Goal: Task Accomplishment & Management: Complete application form

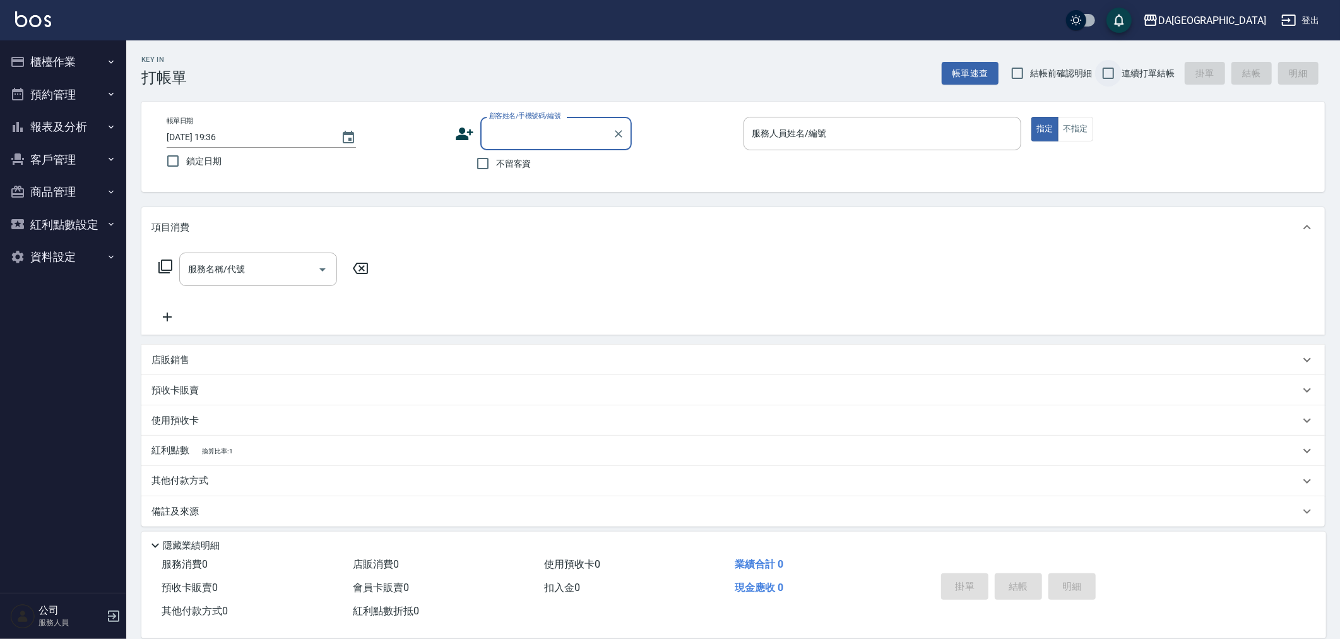
click at [1118, 74] on input "連續打單結帳" at bounding box center [1108, 73] width 27 height 27
checkbox input "true"
click at [1054, 74] on span "結帳前確認明細" at bounding box center [1061, 73] width 62 height 13
click at [1030, 74] on input "結帳前確認明細" at bounding box center [1017, 73] width 27 height 27
checkbox input "true"
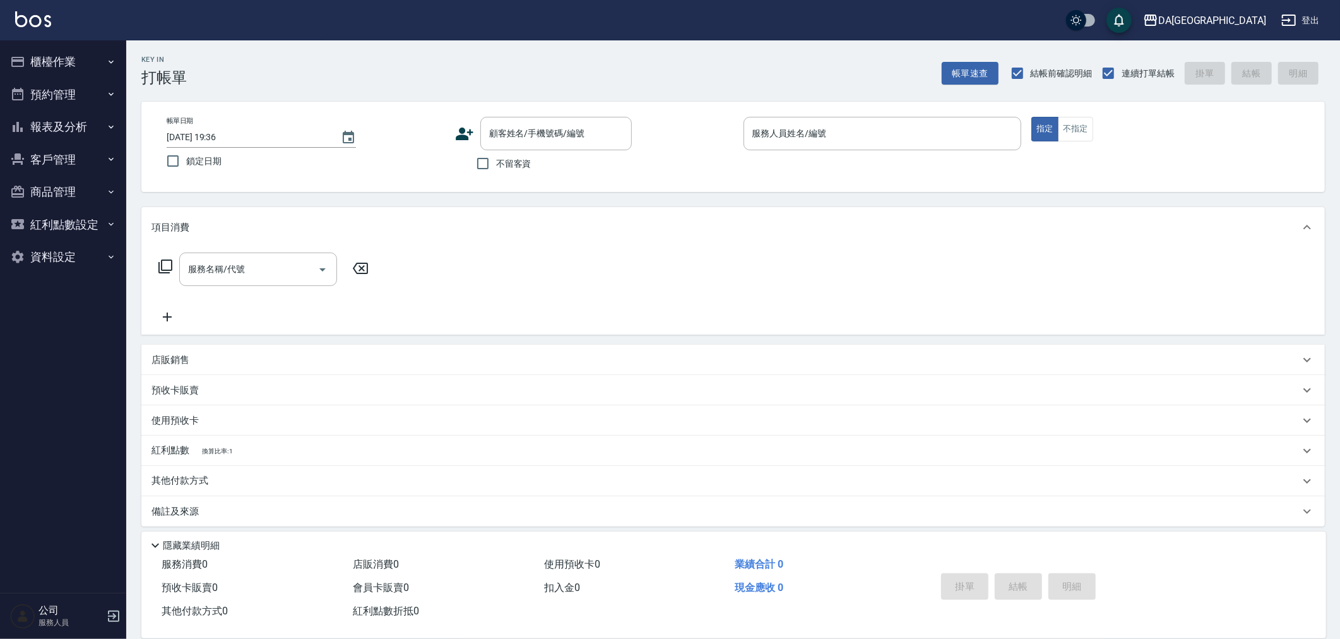
click at [512, 164] on span "不留客資" at bounding box center [513, 163] width 35 height 13
click at [496, 164] on input "不留客資" at bounding box center [482, 163] width 27 height 27
checkbox input "true"
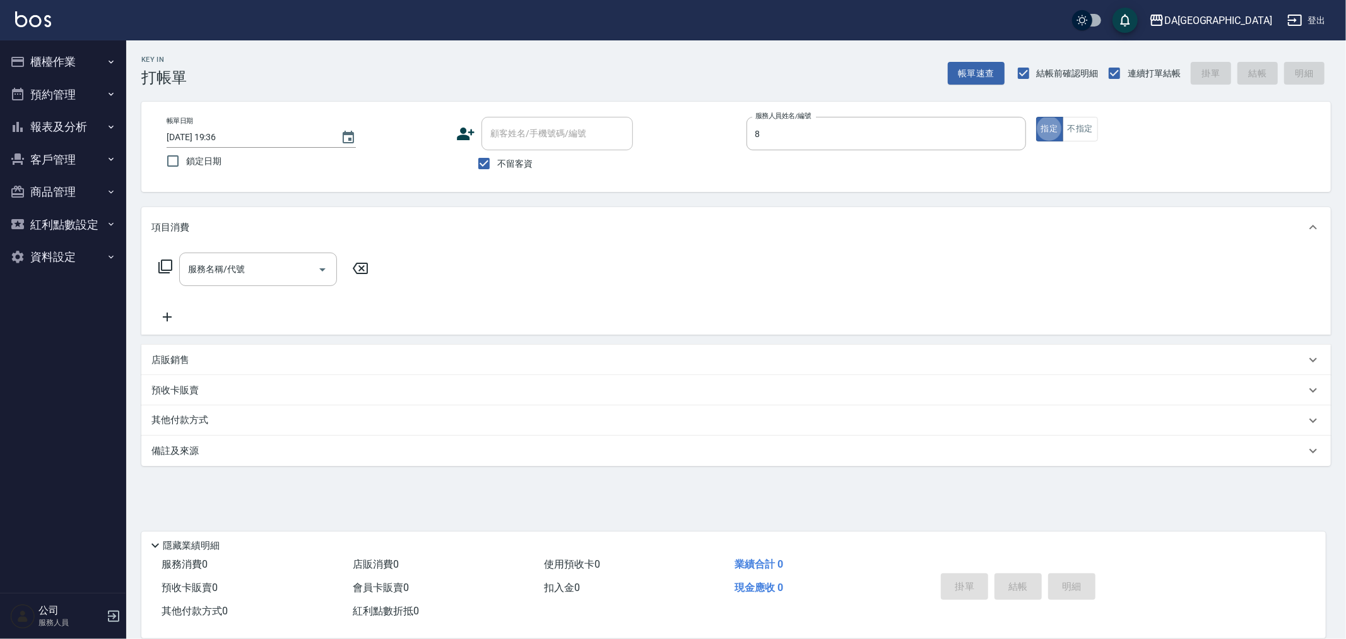
type input "LUCA-8"
type button "true"
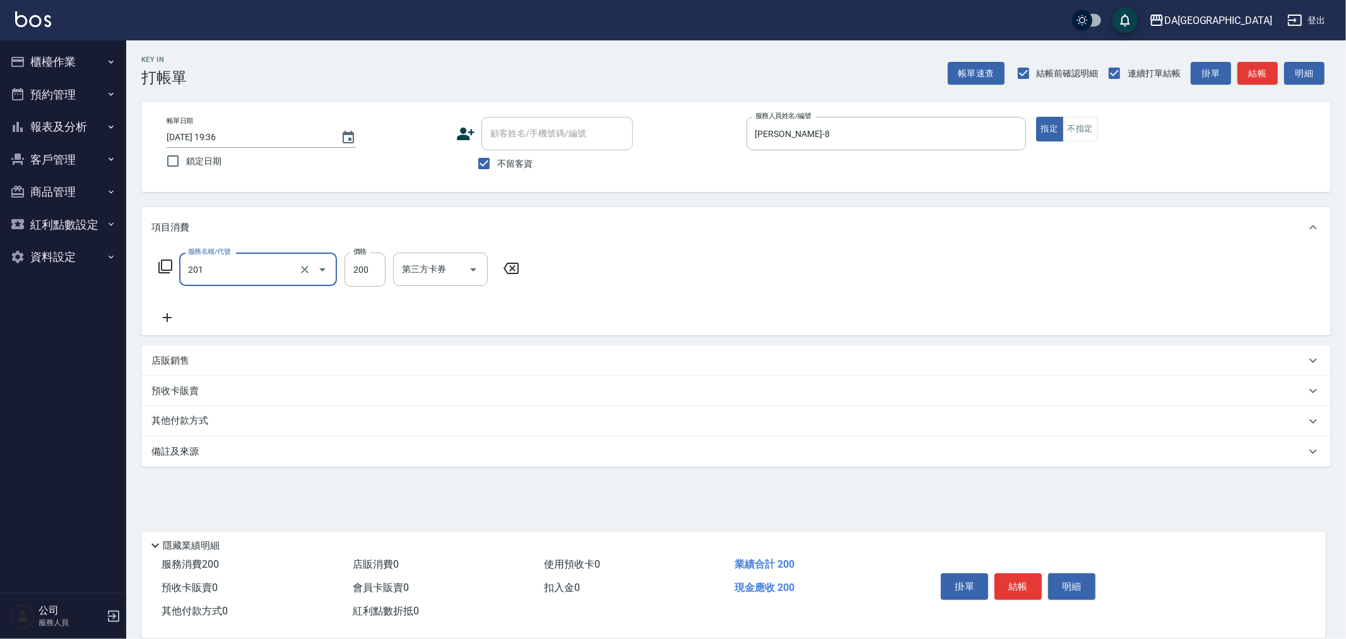
type input "洗髮(201)"
type input "300"
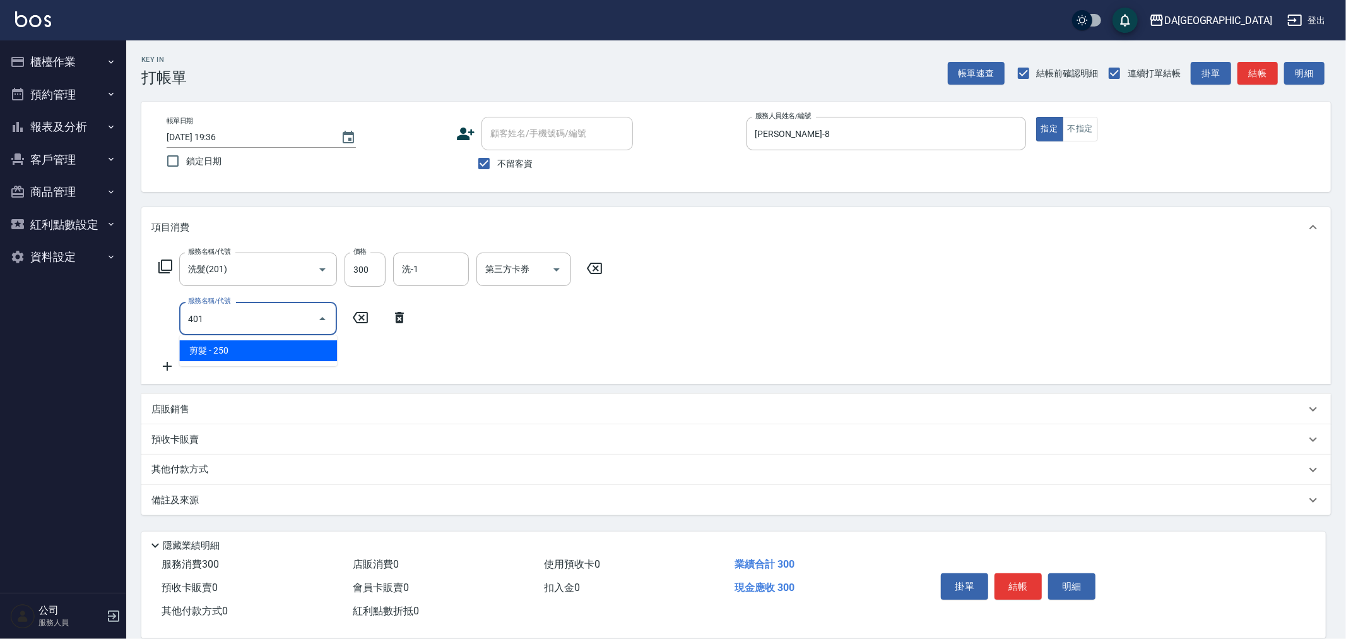
type input "剪髮(401)"
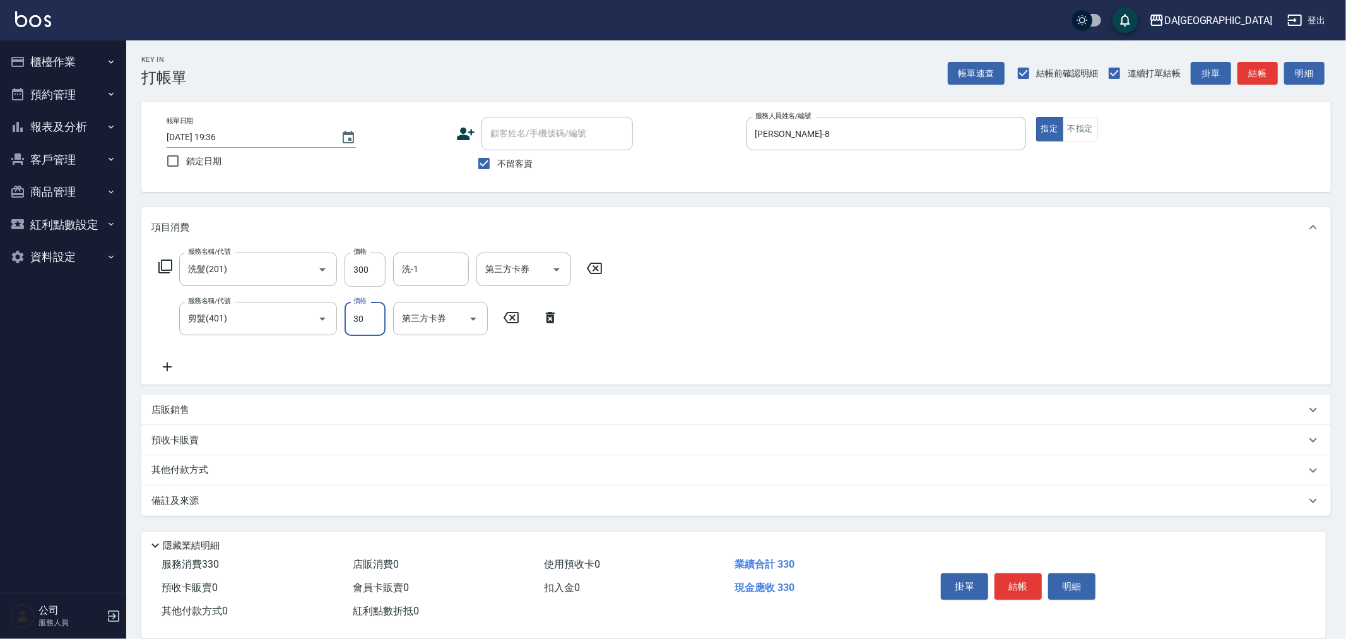
type input "300"
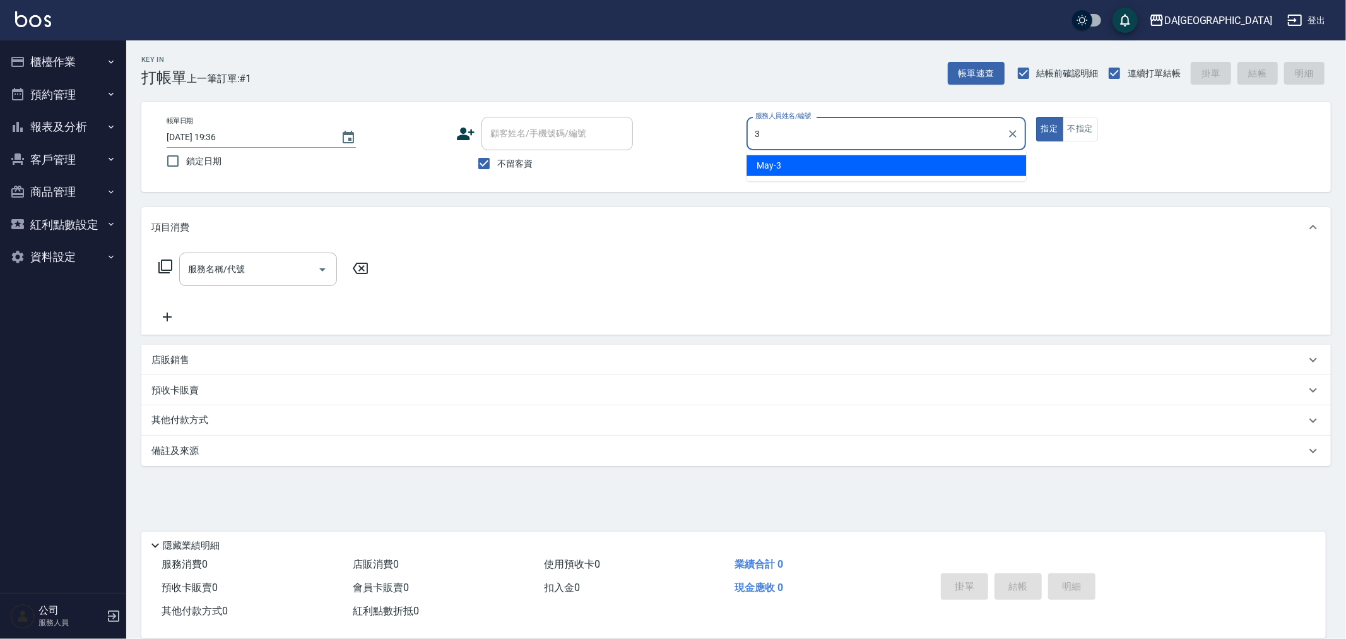
type input "May-3"
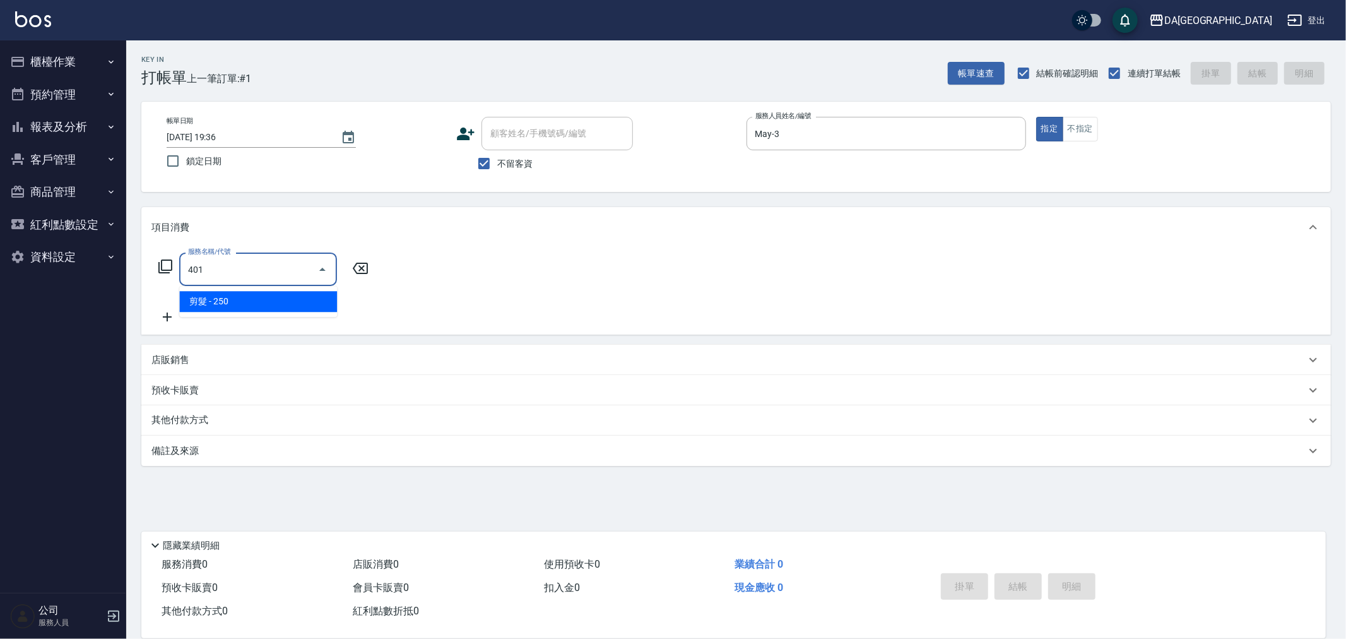
type input "剪髮(401)"
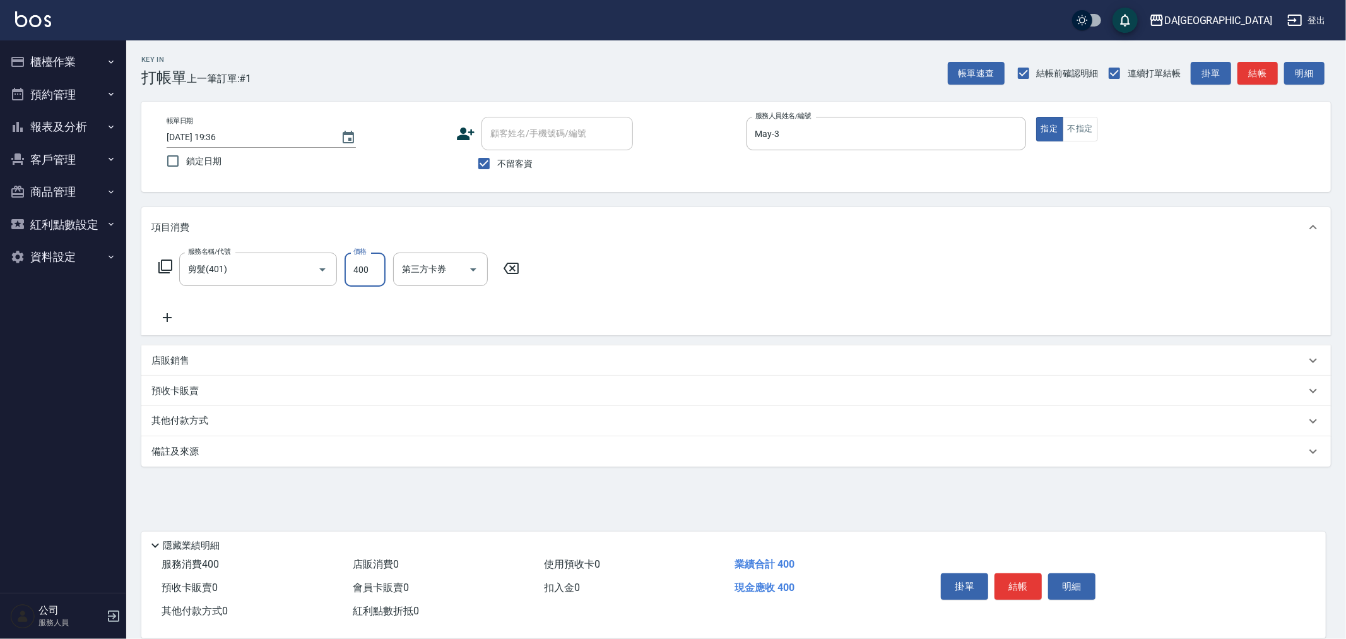
type input "400"
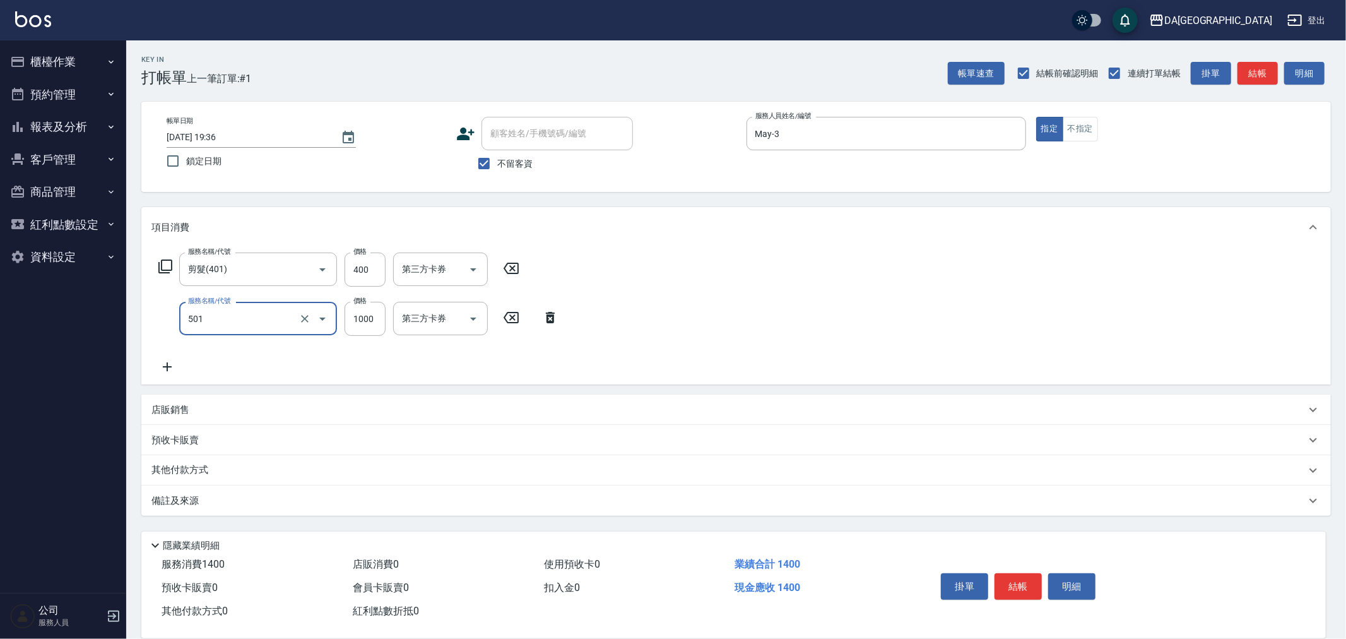
type input "染髮(501)"
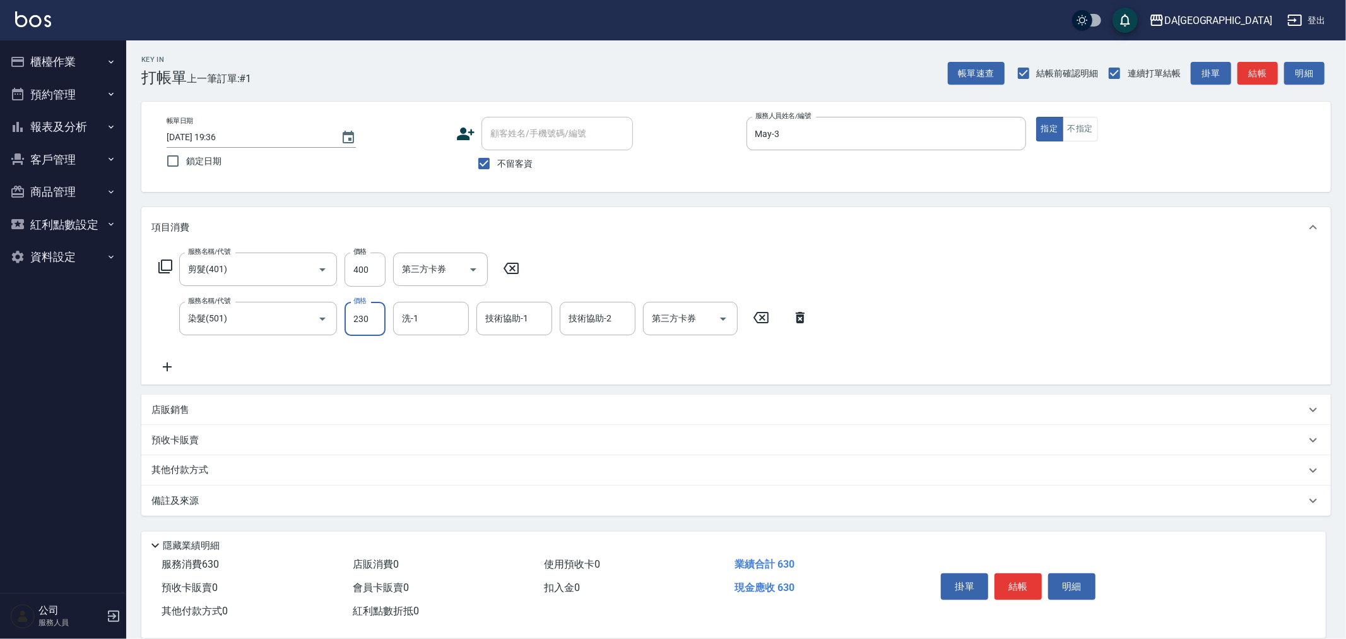
type input "2300"
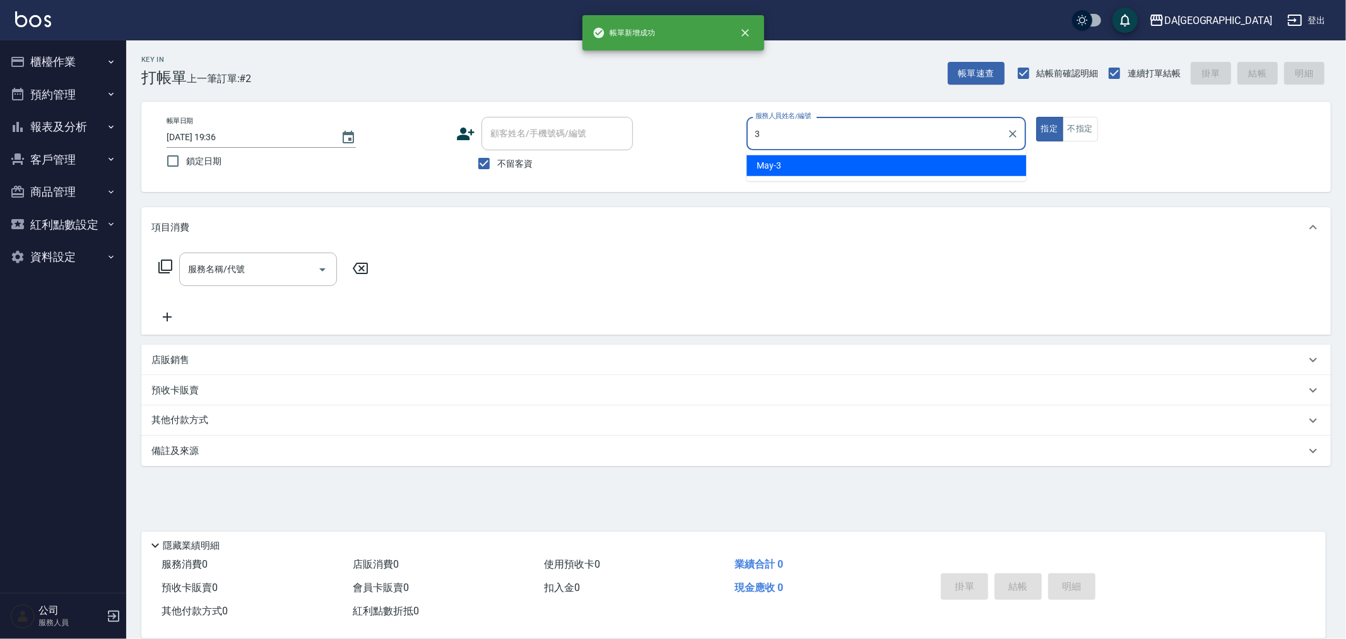
type input "May-3"
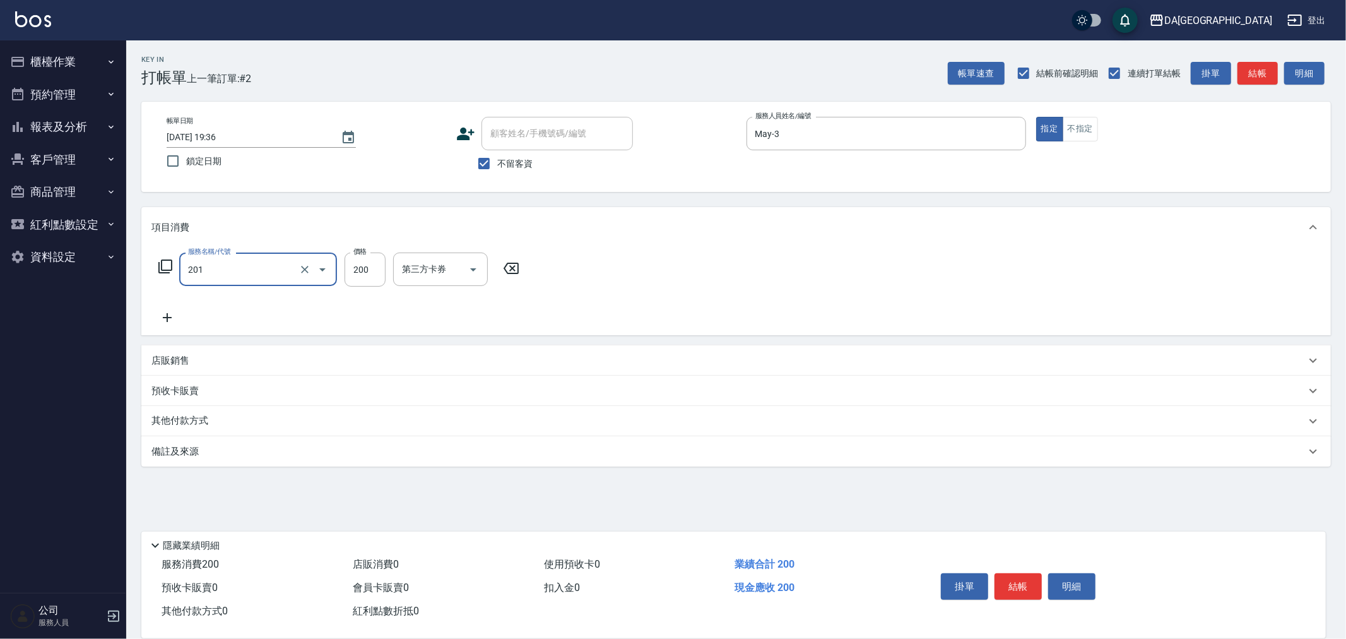
type input "洗髮(201)"
type input "200"
type input "葉芯妤-30"
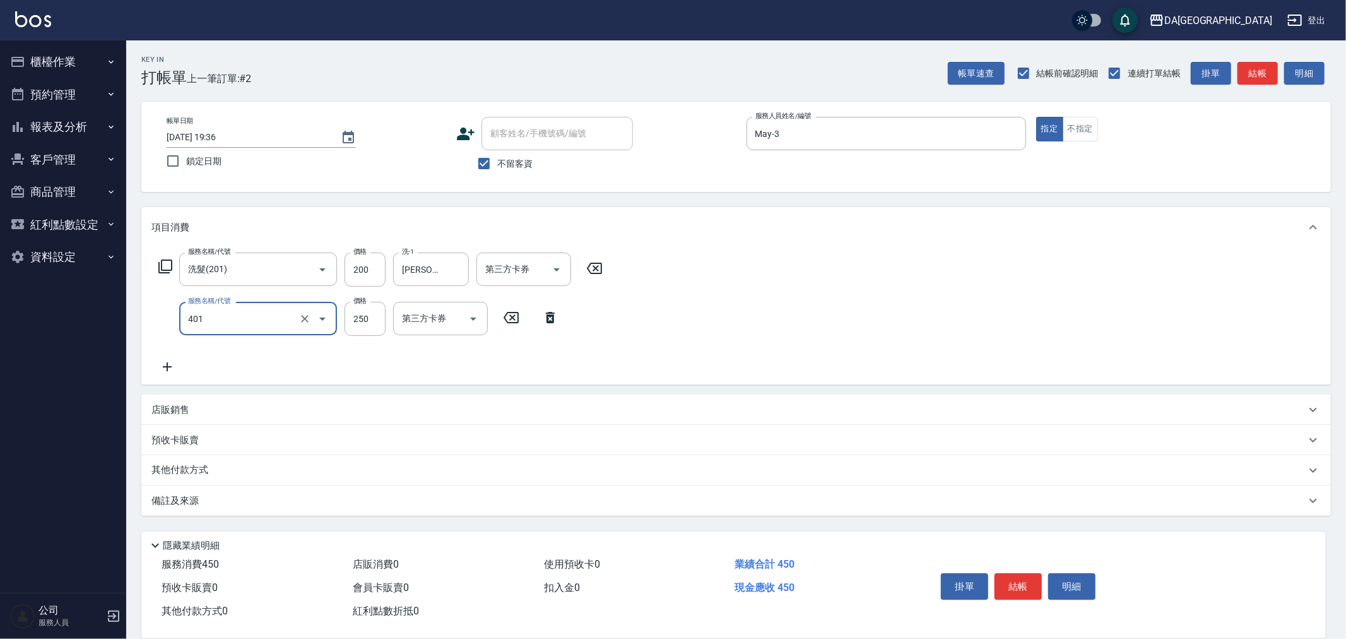
type input "剪髮(401)"
type input "400"
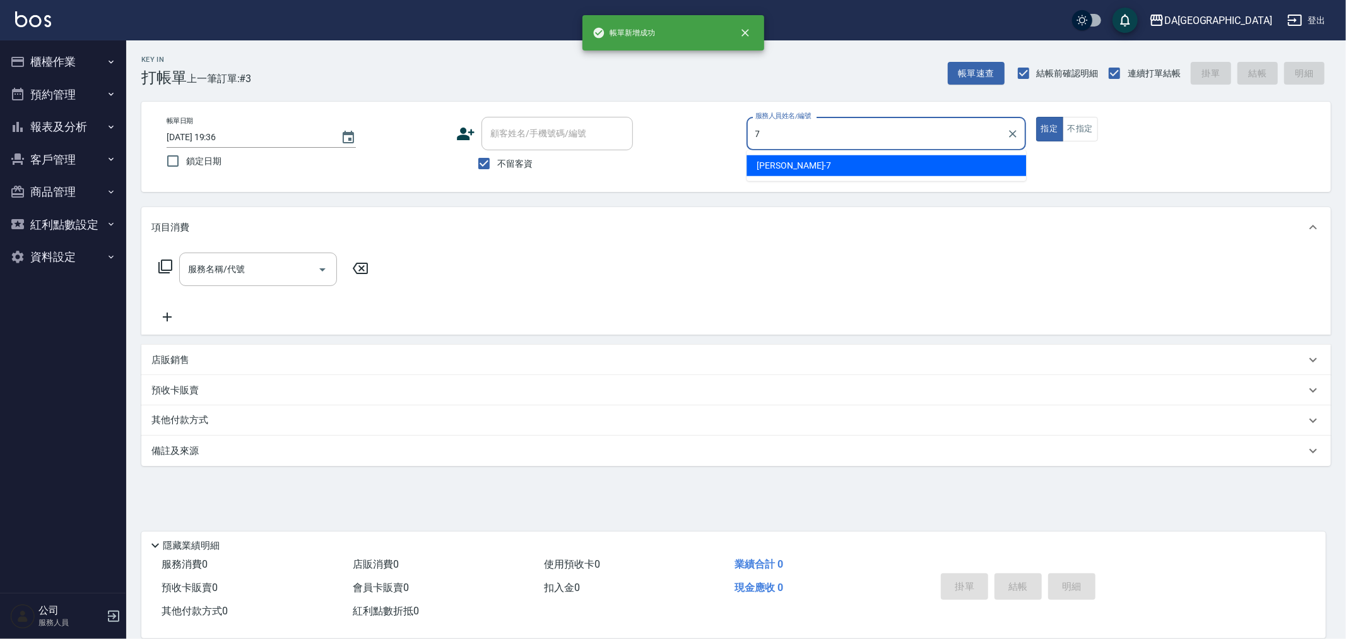
type input "Mimi-7"
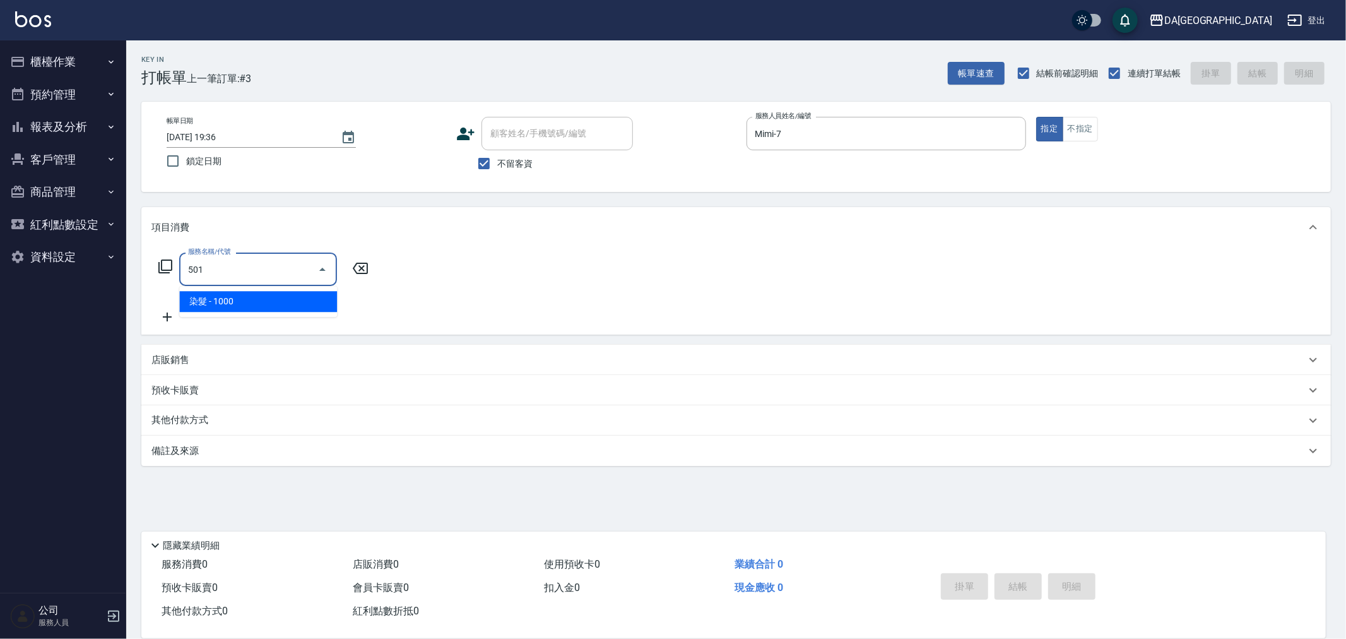
type input "染髮(501)"
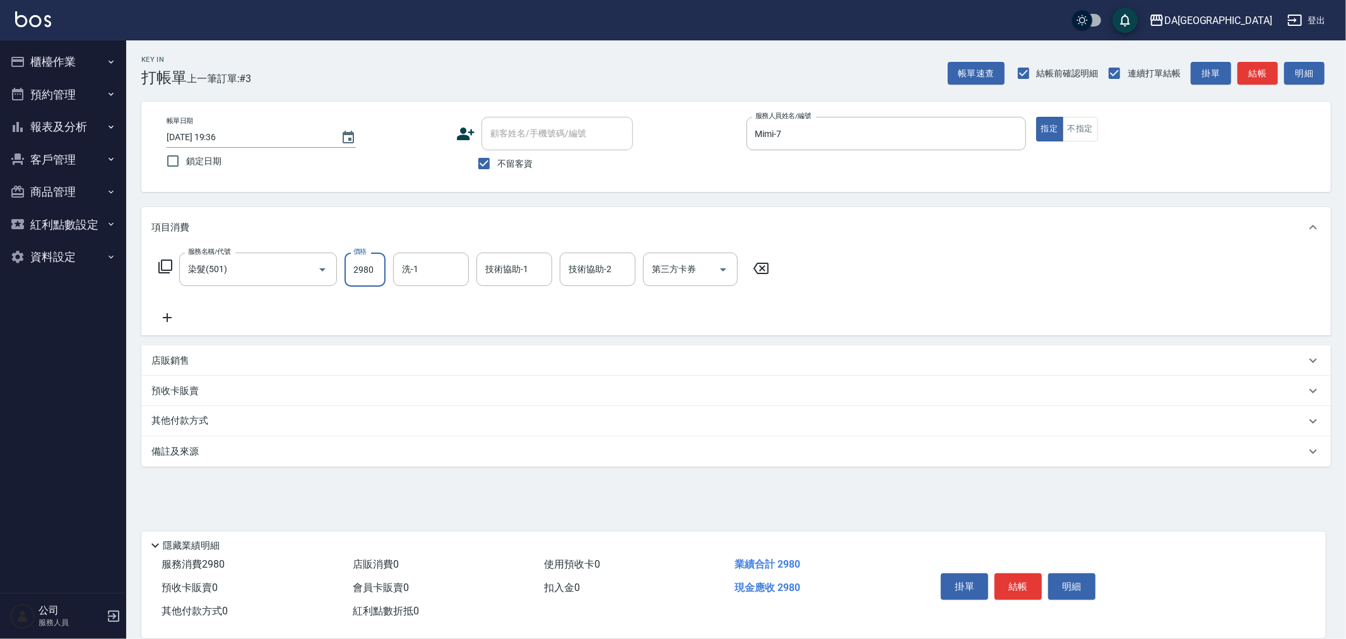
type input "2980"
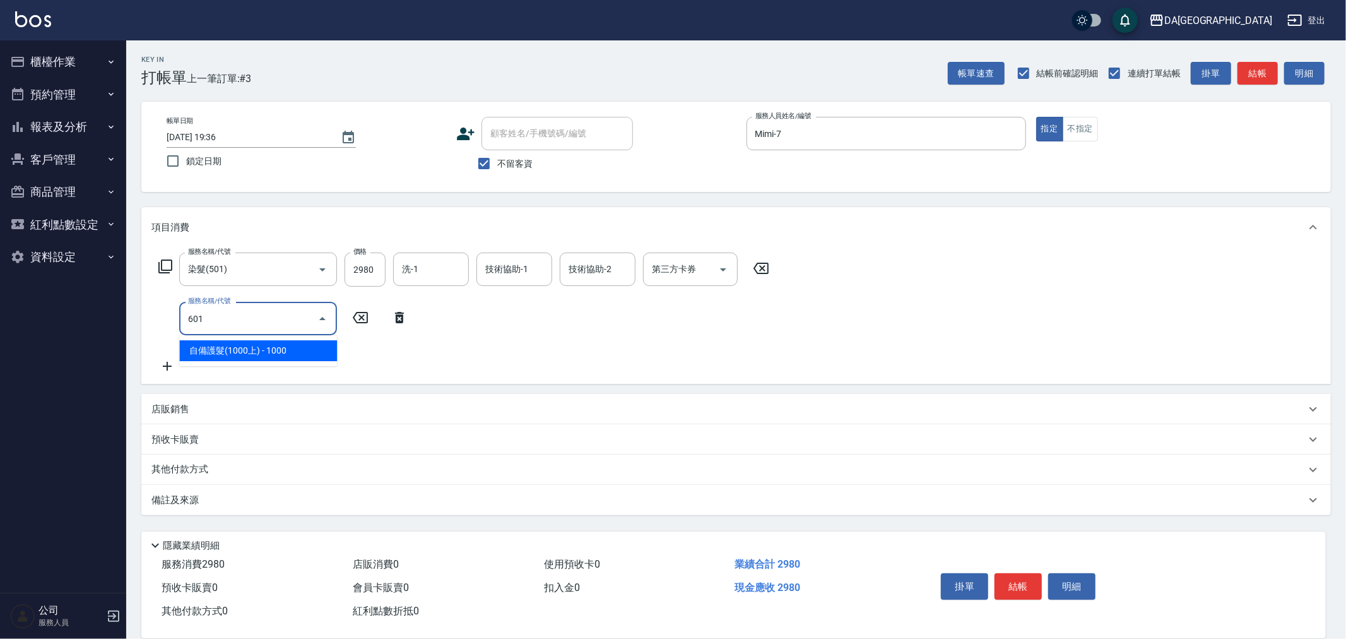
type input "自備護髮(1000上)(601)"
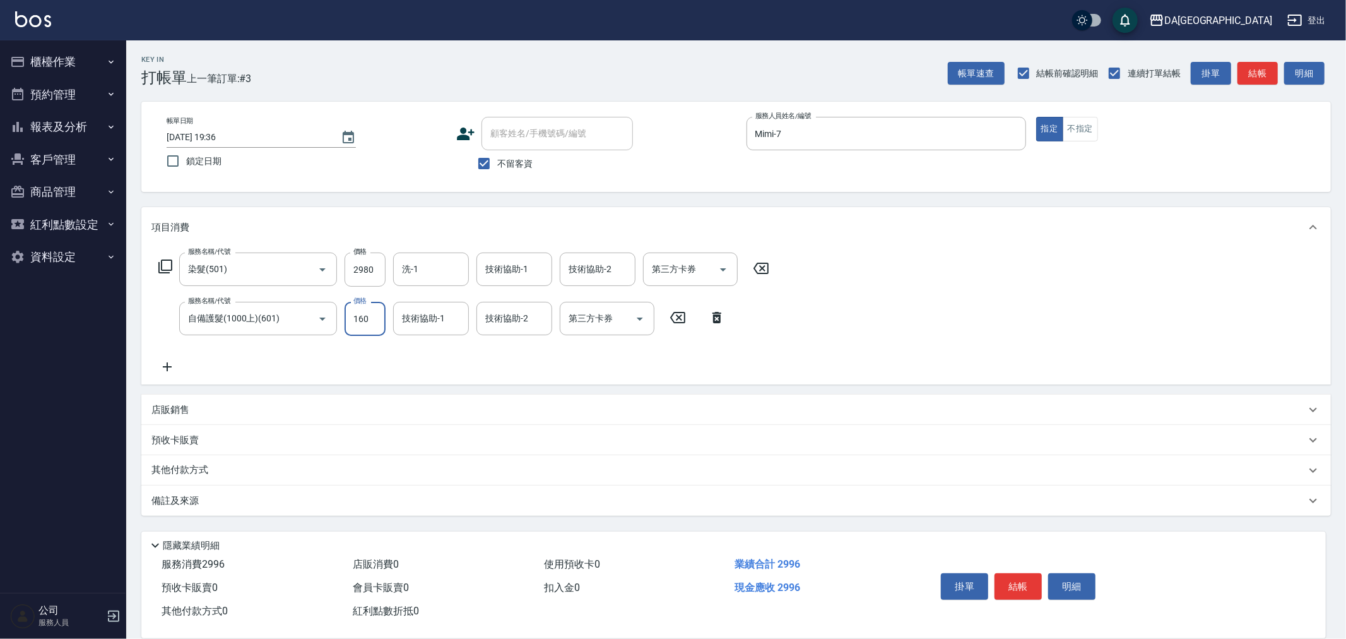
type input "1600"
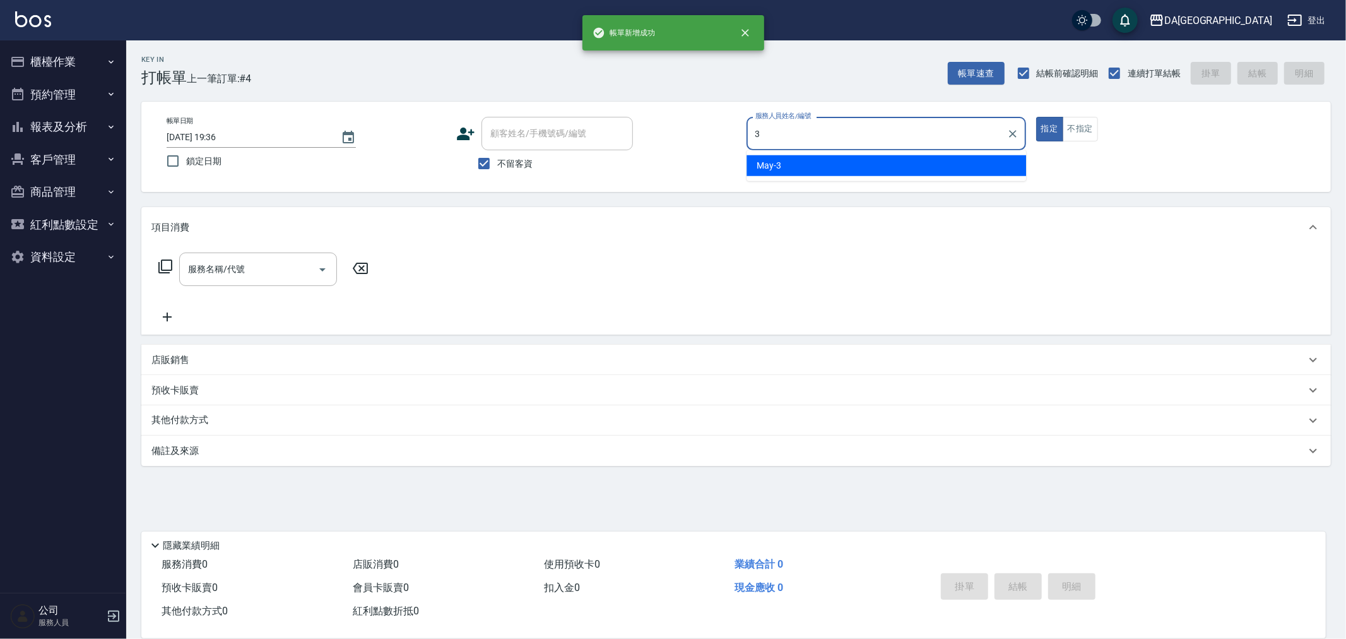
type input "May-3"
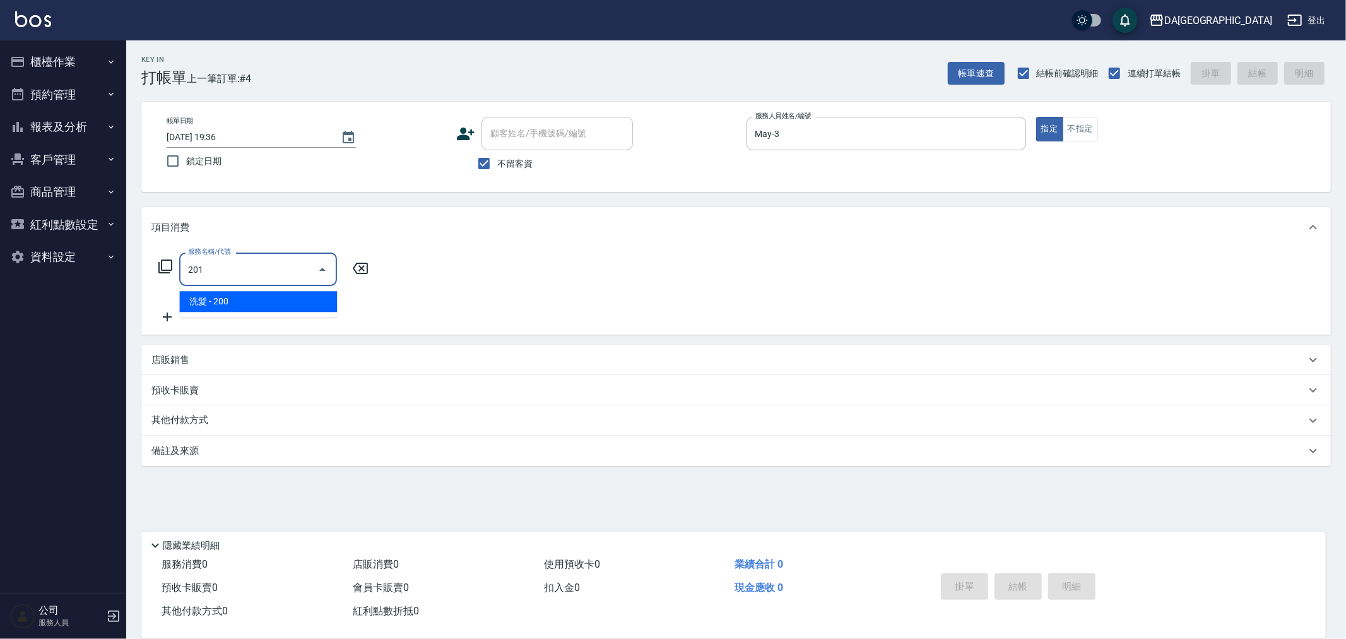
type input "洗髮(201)"
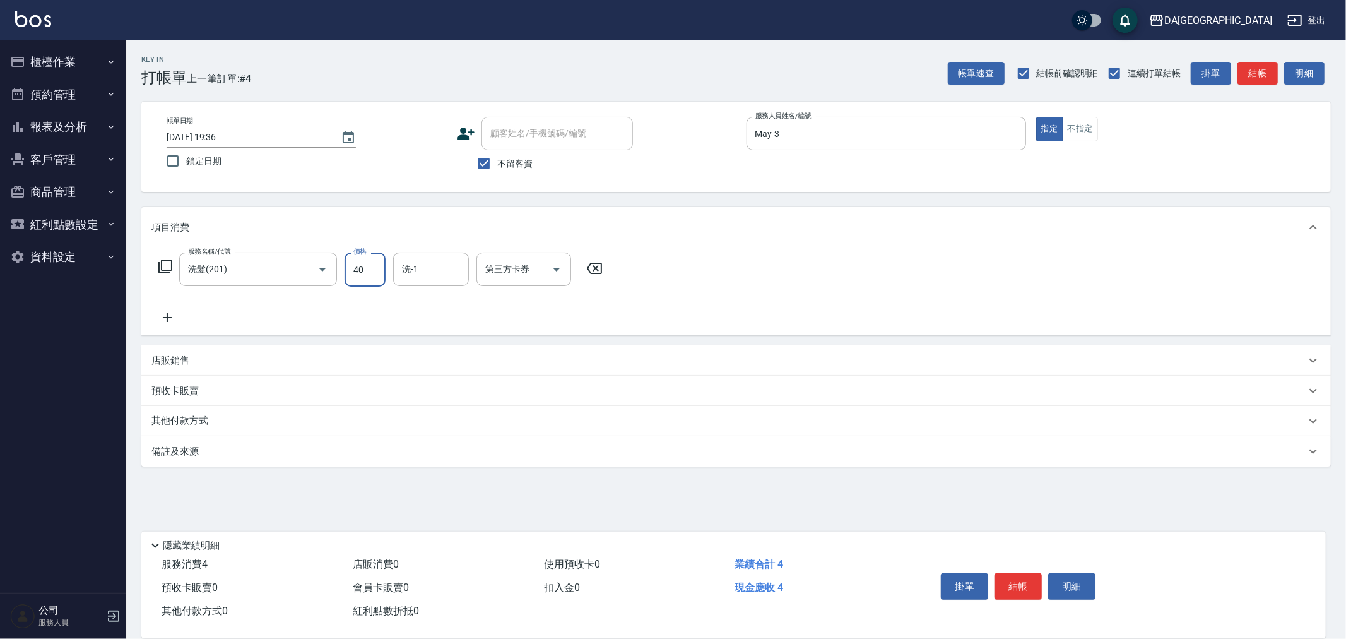
type input "400"
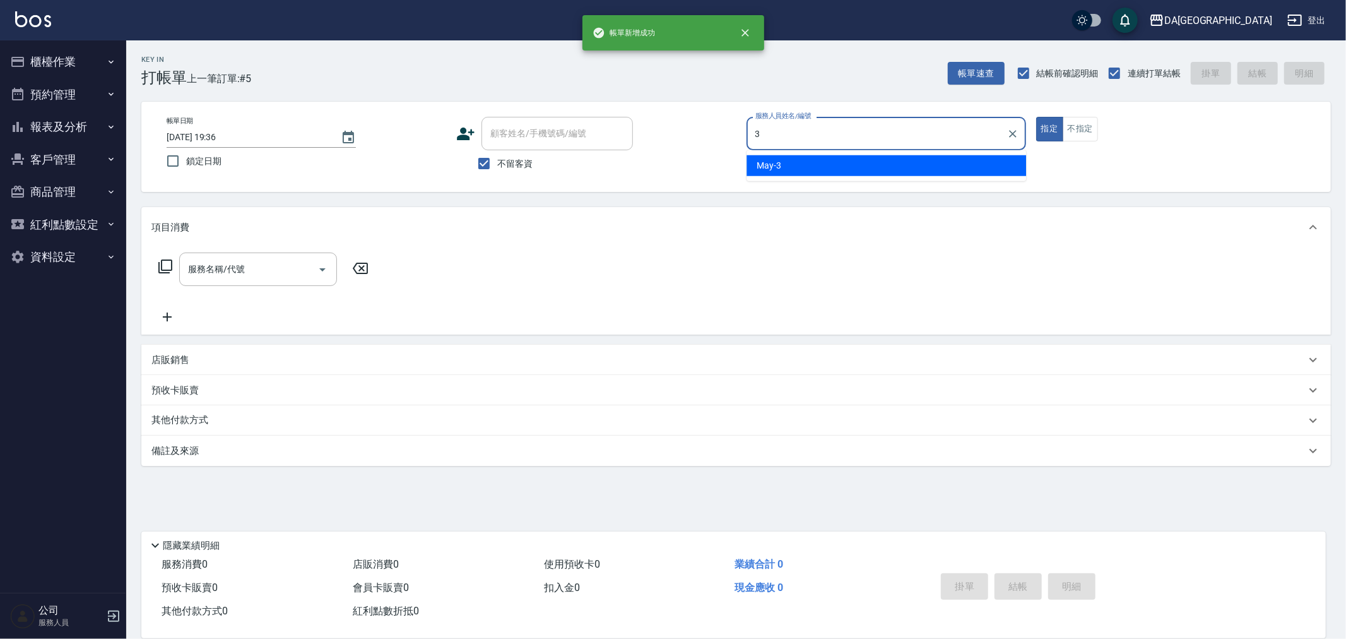
type input "May-3"
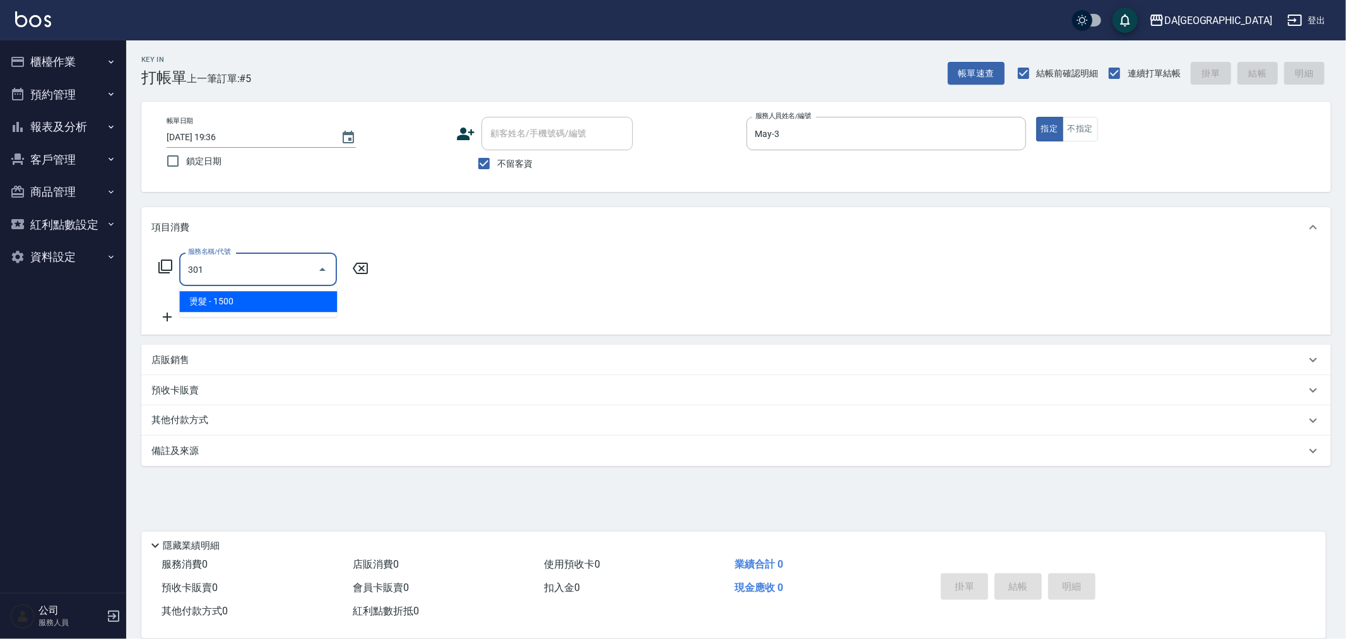
type input "燙髮(301)"
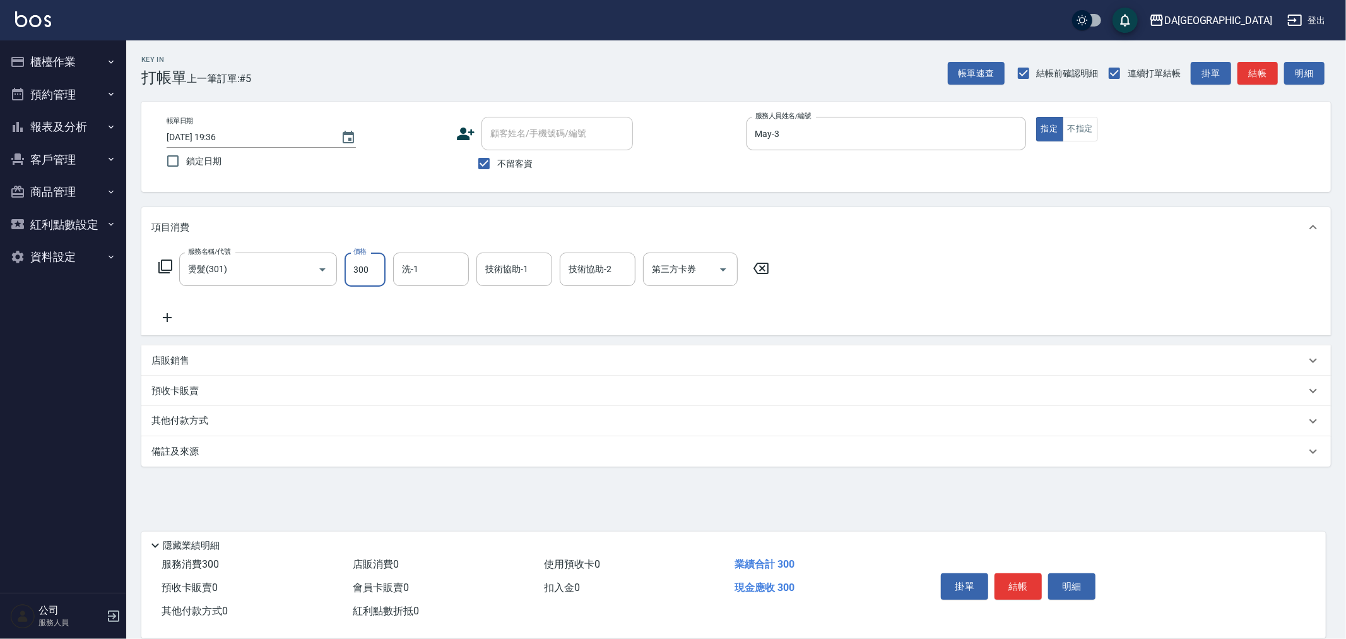
type input "3000"
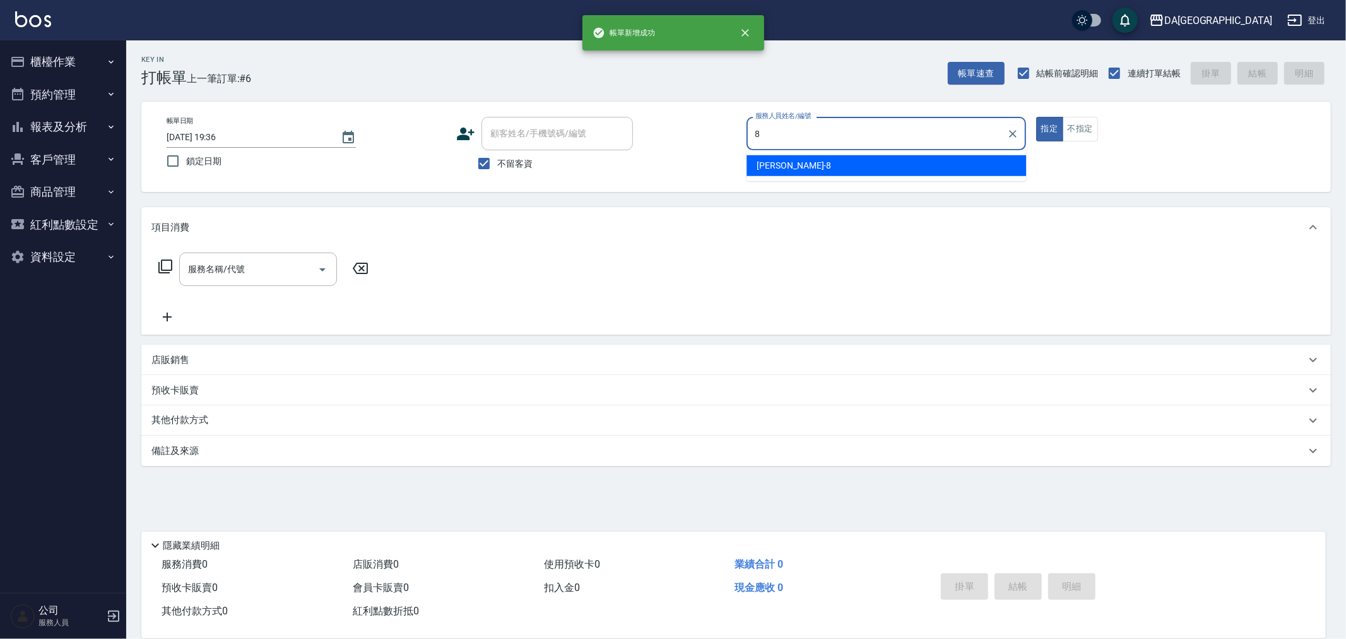
type input "LUCA-8"
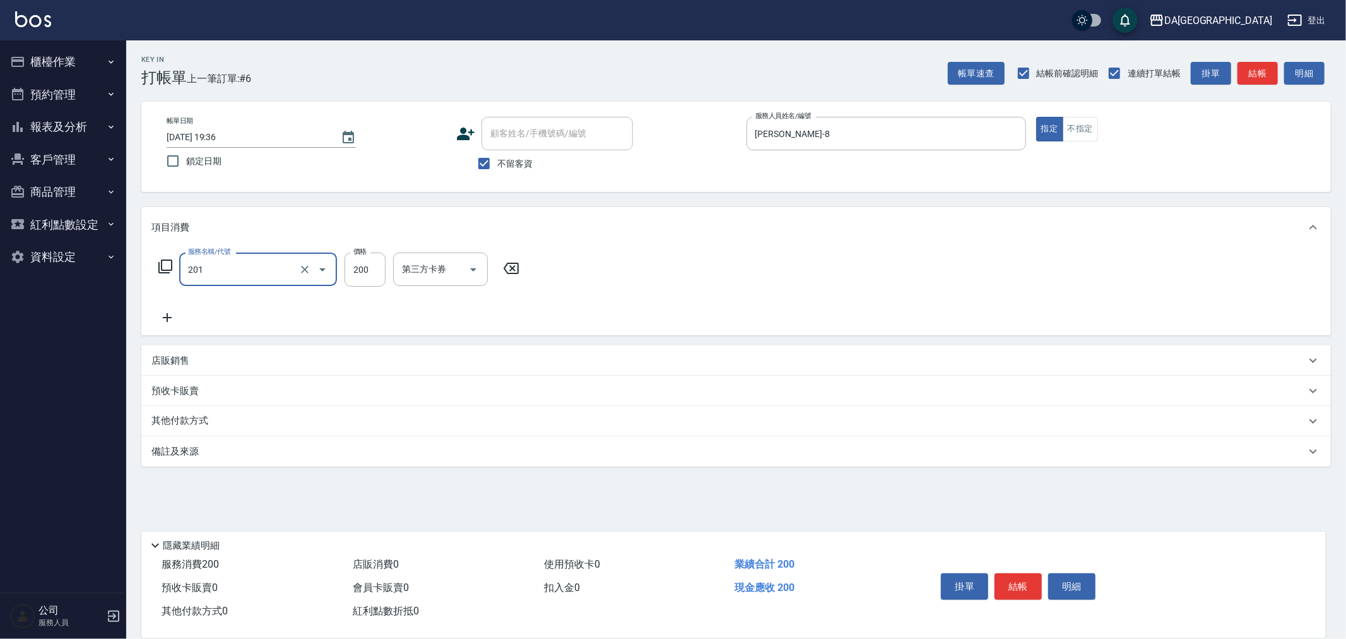
type input "洗髮(201)"
type input "300"
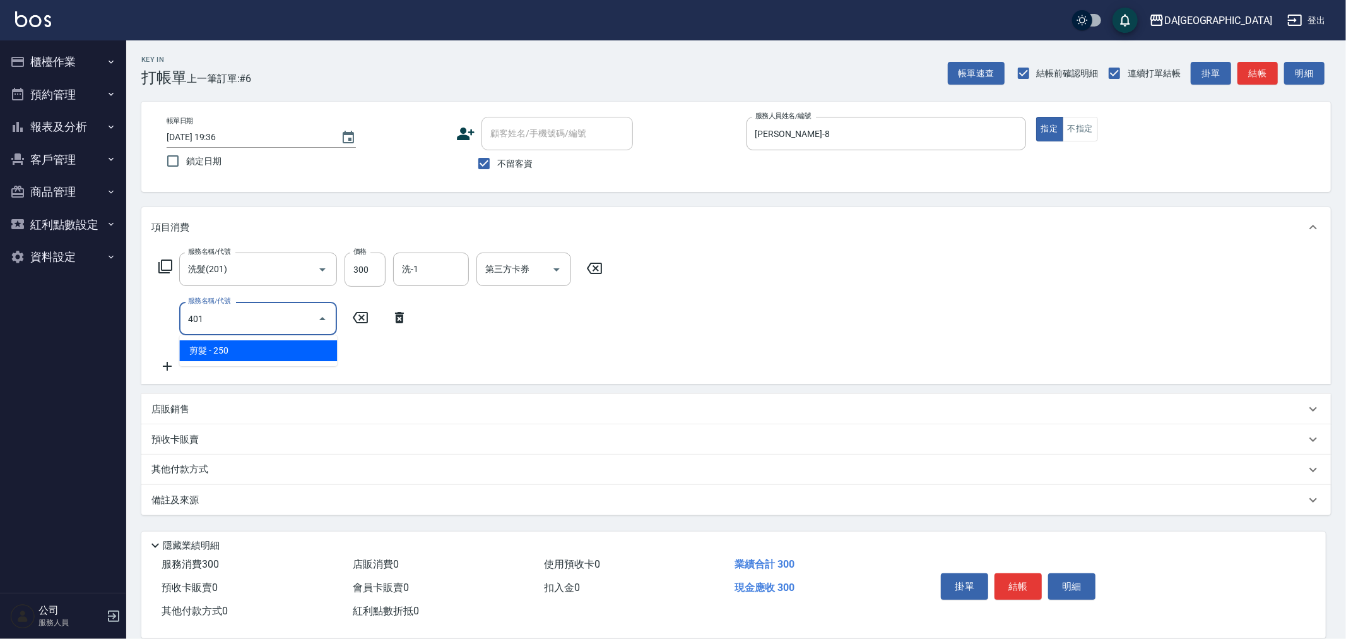
type input "剪髮(401)"
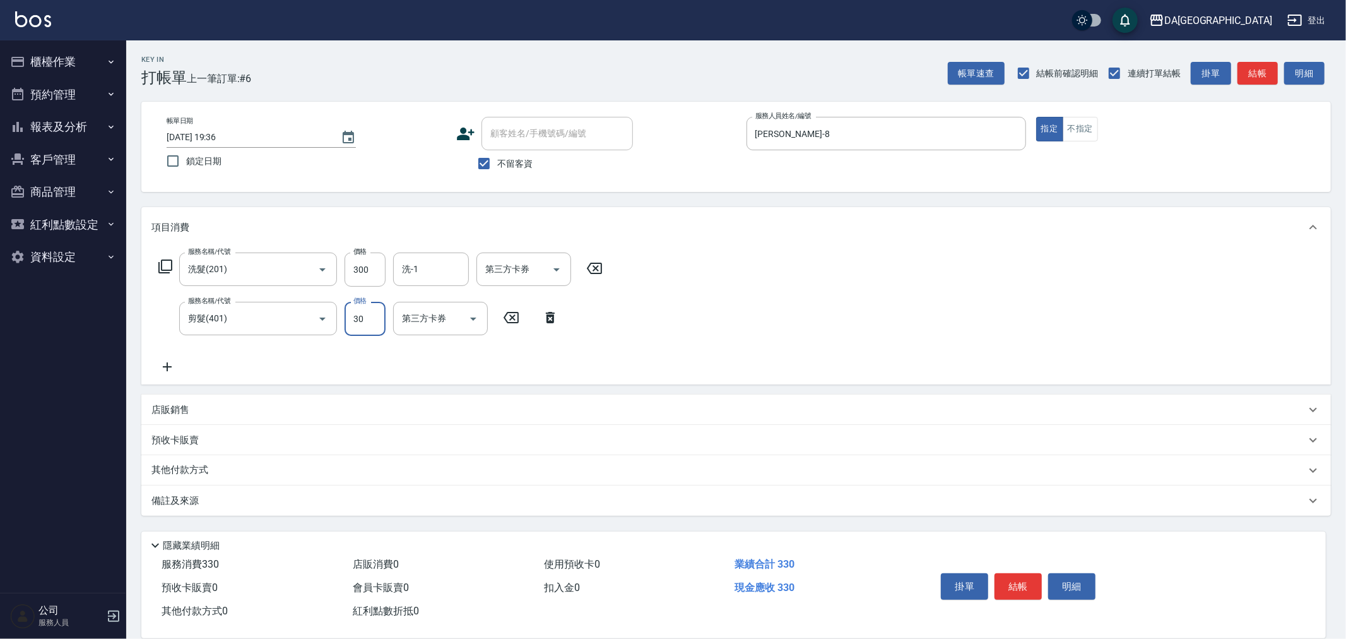
type input "300"
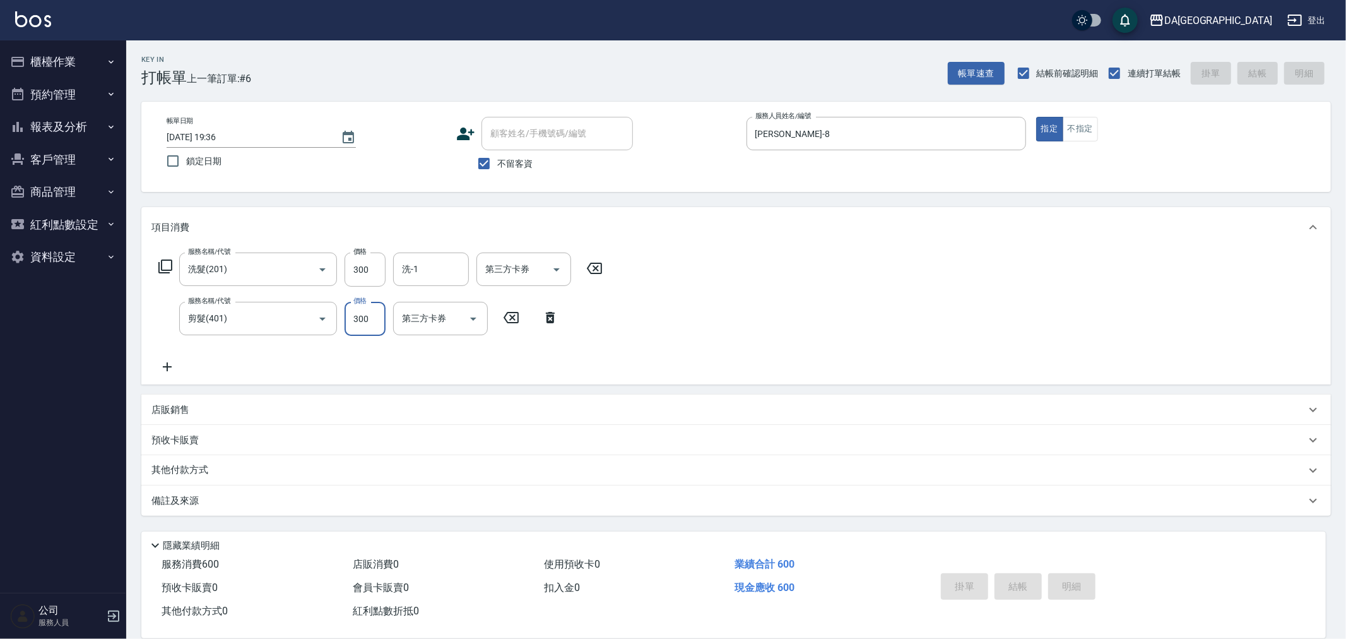
type input "2025/10/13 19:37"
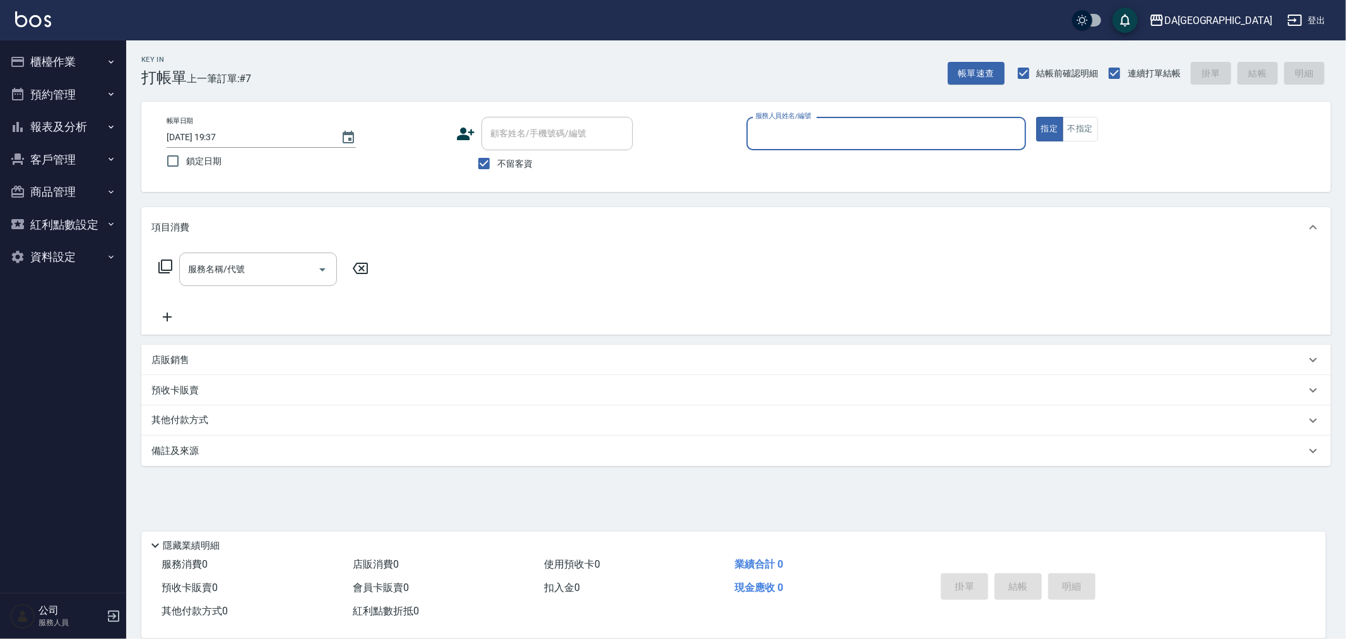
click at [81, 130] on button "報表及分析" at bounding box center [63, 126] width 116 height 33
